Goal: Transaction & Acquisition: Obtain resource

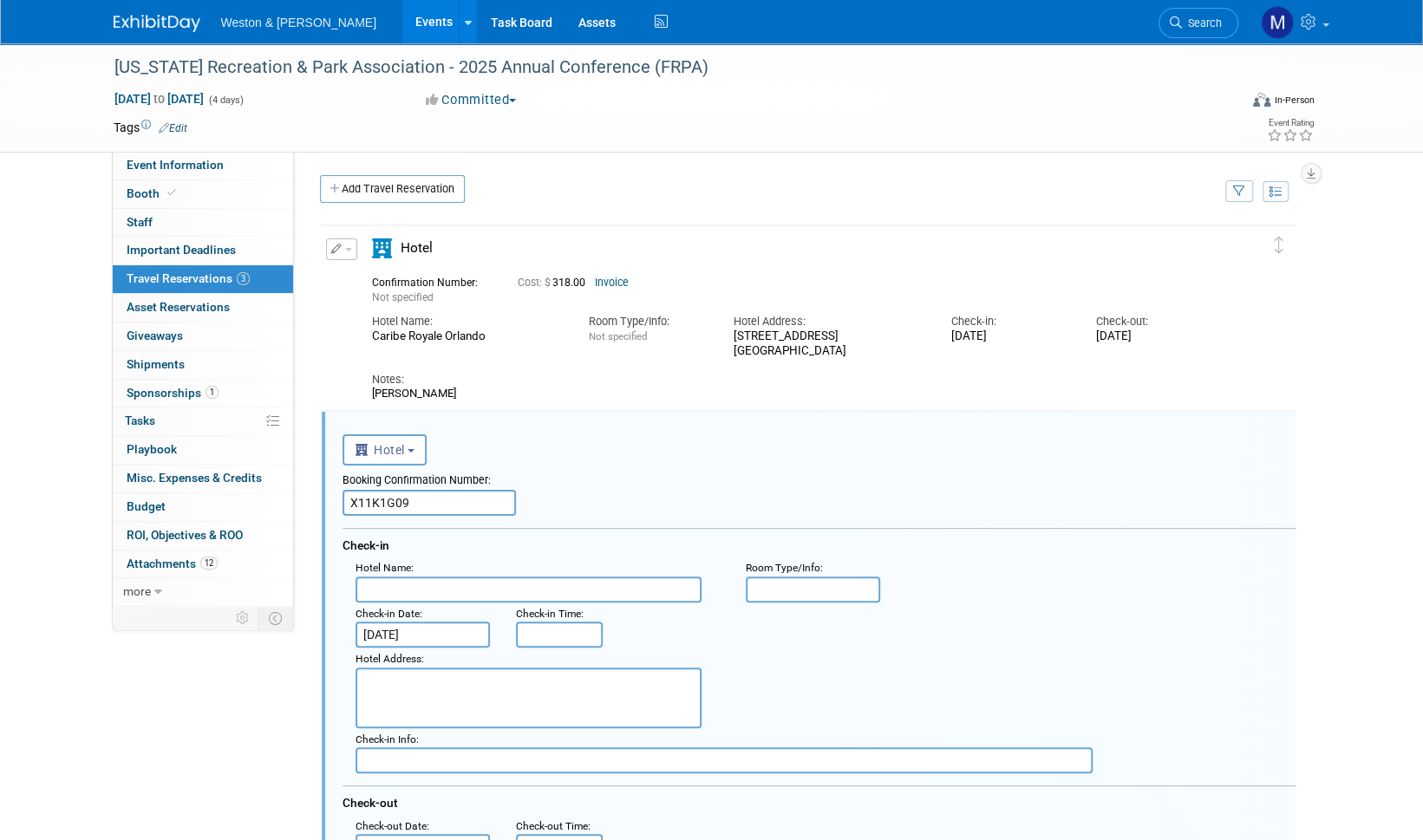
click at [151, 25] on img at bounding box center [157, 24] width 86 height 18
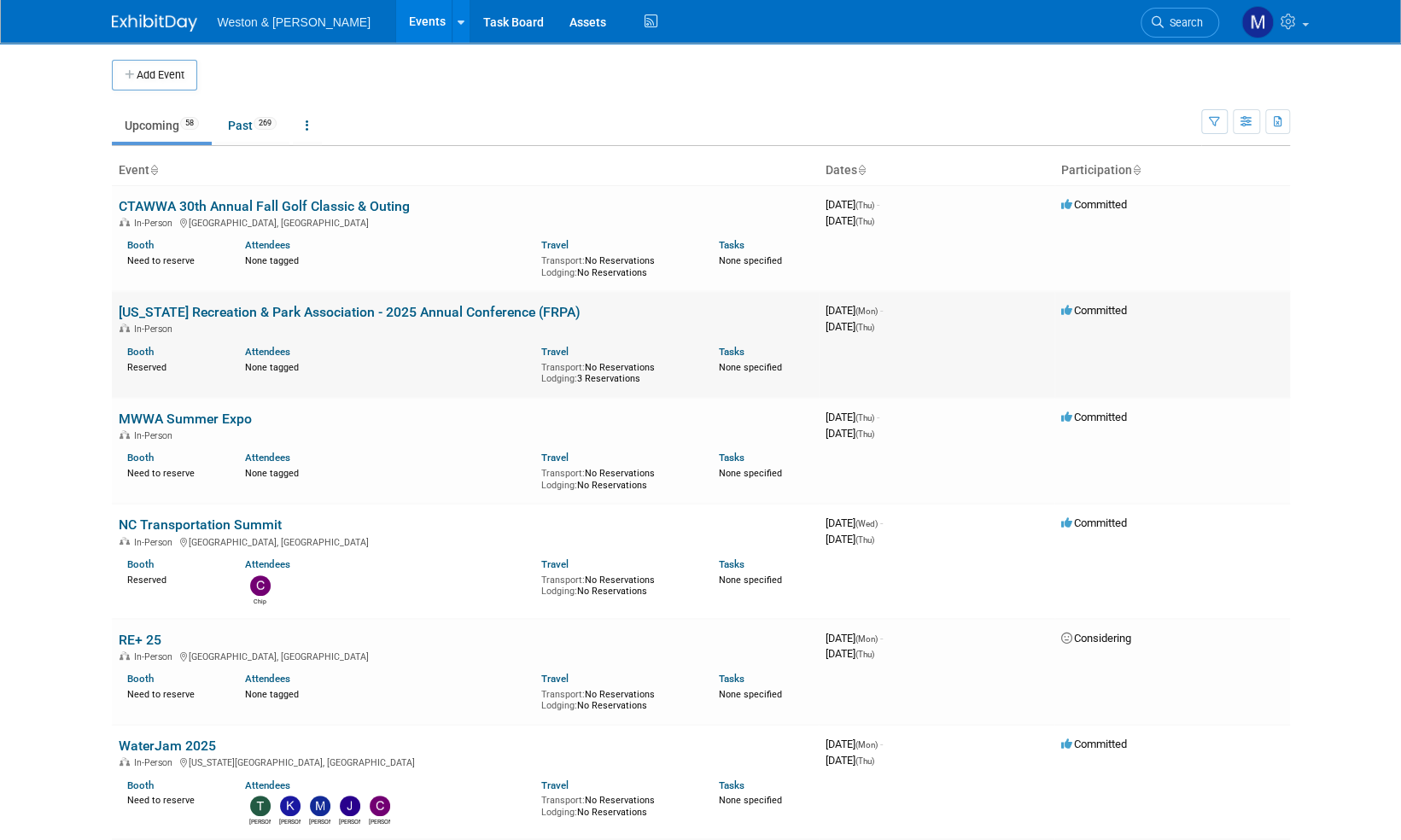
click at [298, 313] on link "[US_STATE] Recreation & Park Association - 2025 Annual Conference (FRPA)" at bounding box center [350, 312] width 462 height 16
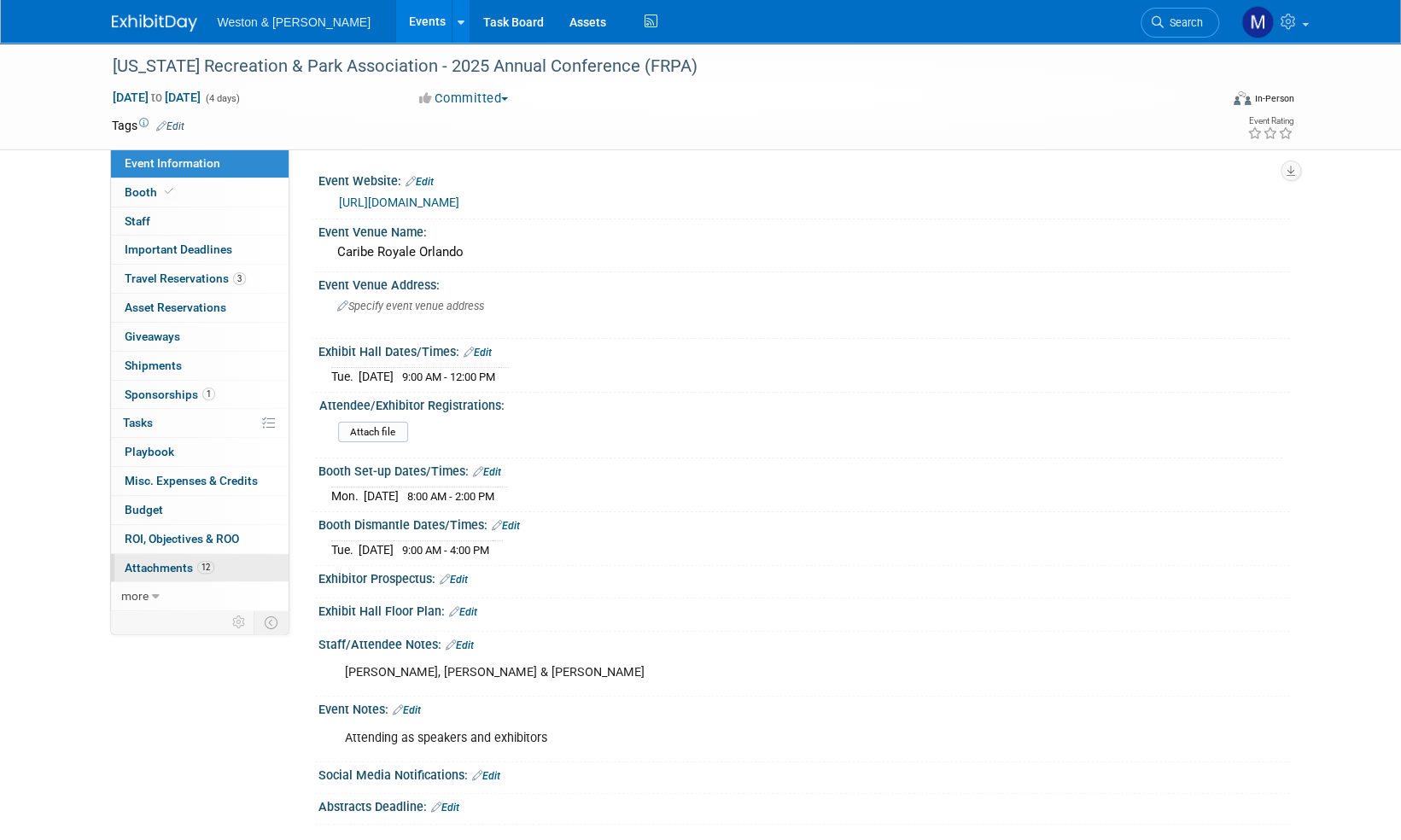
click at [174, 564] on span "Attachments 12" at bounding box center [169, 568] width 90 height 14
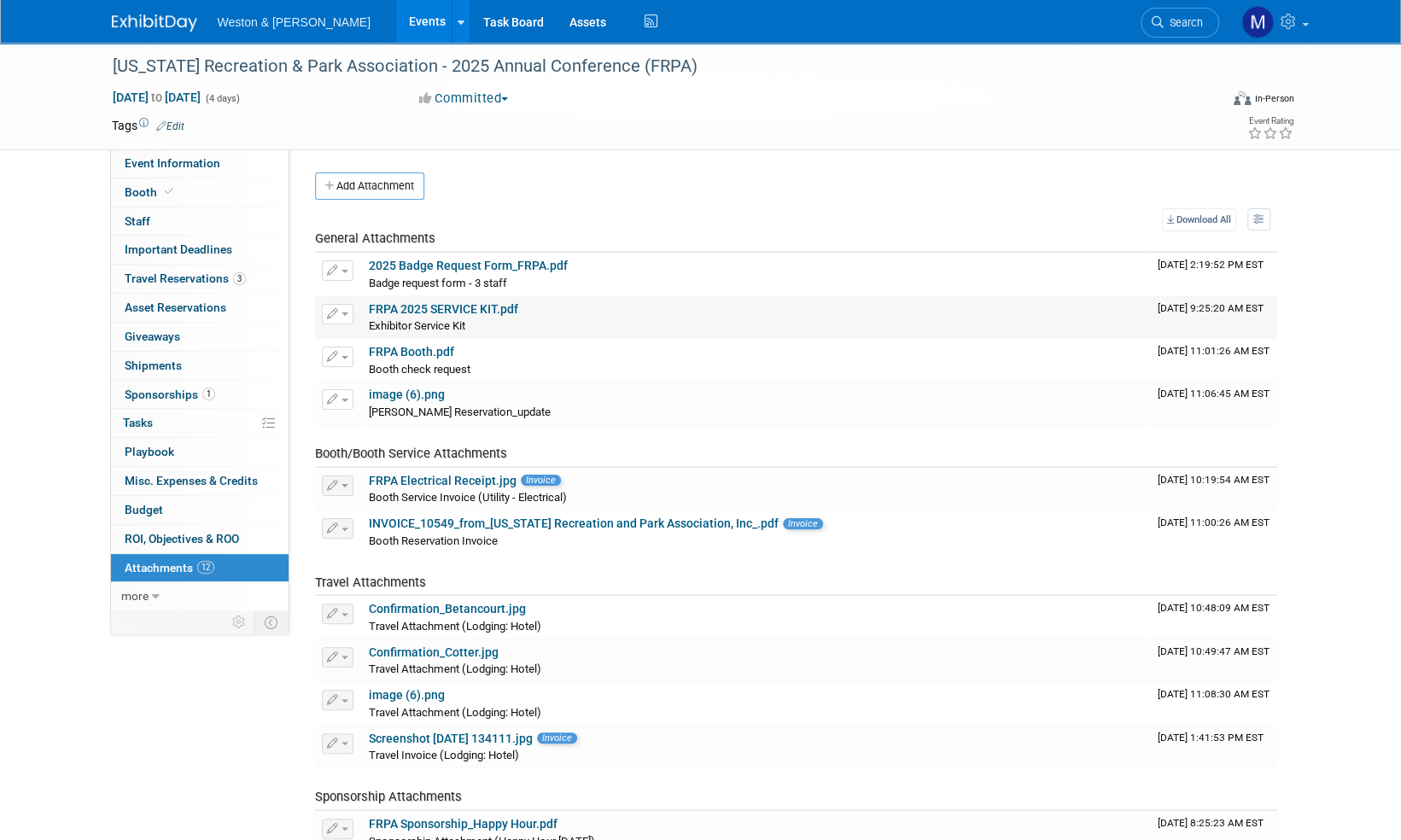
click at [460, 306] on link "FRPA 2025 SERVICE KIT.pdf" at bounding box center [443, 309] width 150 height 14
click at [207, 284] on span "Travel Reservations 3" at bounding box center [185, 278] width 122 height 14
